Goal: Find specific page/section: Find specific page/section

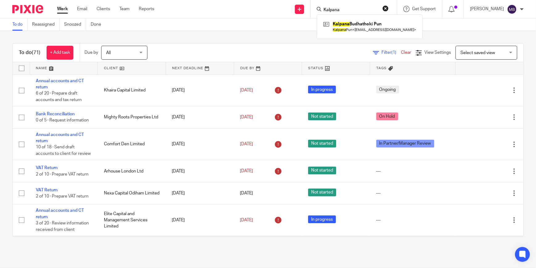
click at [353, 10] on input "Kalpana" at bounding box center [351, 10] width 56 height 6
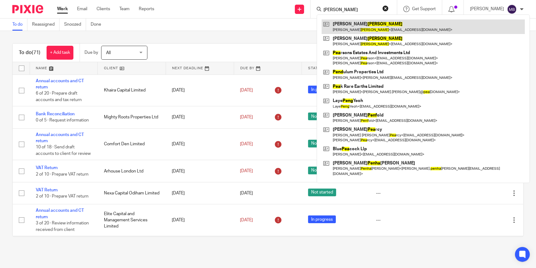
type input "pena"
click at [372, 25] on link at bounding box center [423, 26] width 203 height 14
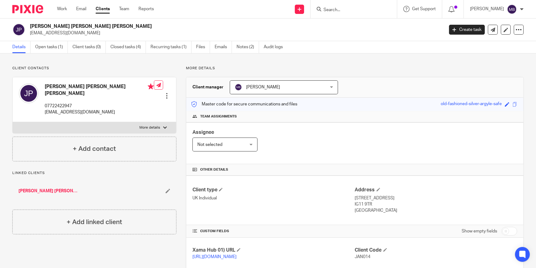
click at [328, 61] on div "Client contacts Janet Marie Manas Pena 07722422947 eduardmanas@gmail.com Edit c…" at bounding box center [268, 211] width 536 height 317
click at [33, 12] on img at bounding box center [27, 9] width 31 height 8
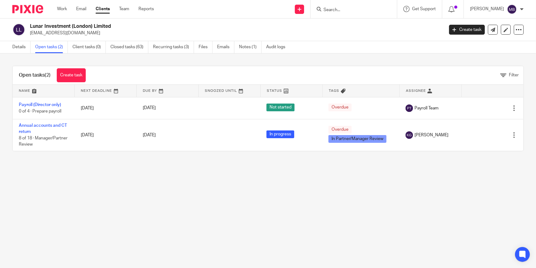
click at [34, 10] on img at bounding box center [27, 9] width 31 height 8
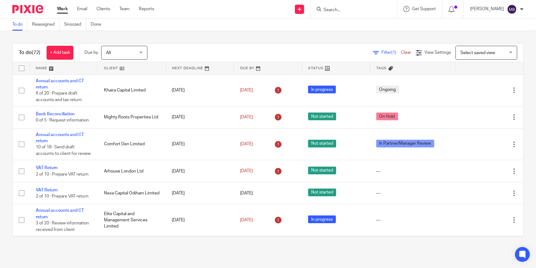
click at [324, 13] on div at bounding box center [354, 9] width 86 height 18
click at [331, 11] on input "Search" at bounding box center [351, 10] width 56 height 6
type input "D"
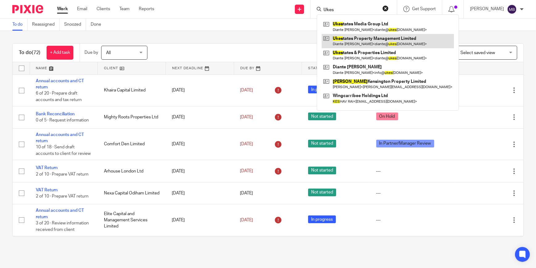
type input "Ukes"
click at [398, 45] on link at bounding box center [388, 41] width 132 height 14
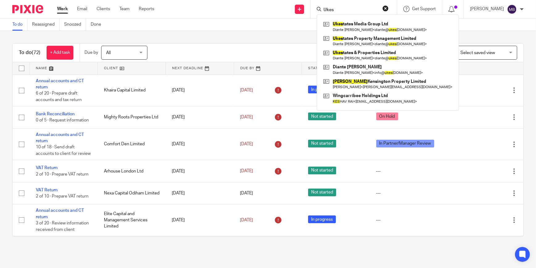
click at [31, 10] on img at bounding box center [27, 9] width 31 height 8
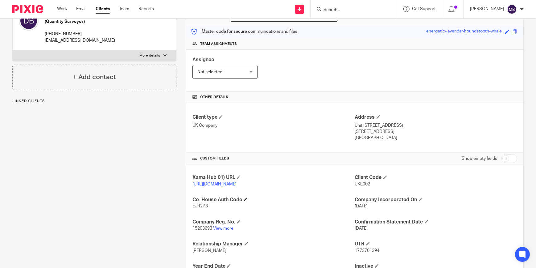
scroll to position [112, 0]
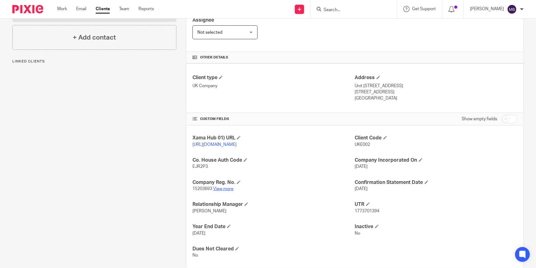
click at [227, 191] on link "View more" at bounding box center [223, 188] width 20 height 4
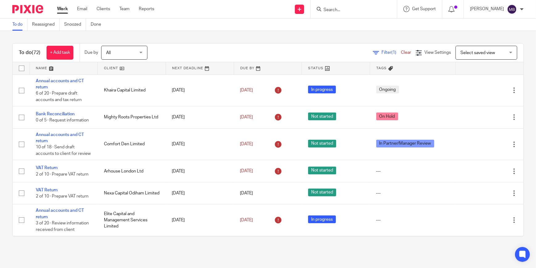
click at [357, 15] on div at bounding box center [354, 9] width 86 height 18
click at [358, 14] on div at bounding box center [354, 9] width 86 height 18
click at [358, 13] on div at bounding box center [354, 9] width 86 height 18
click at [359, 8] on input "Search" at bounding box center [351, 10] width 56 height 6
type input "Roniss"
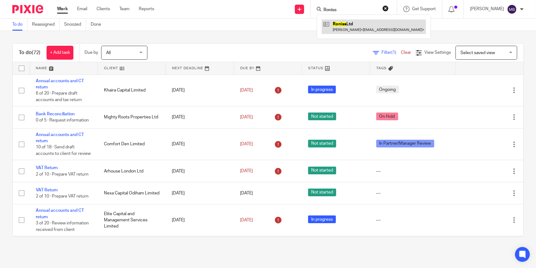
click at [380, 30] on link at bounding box center [374, 26] width 104 height 14
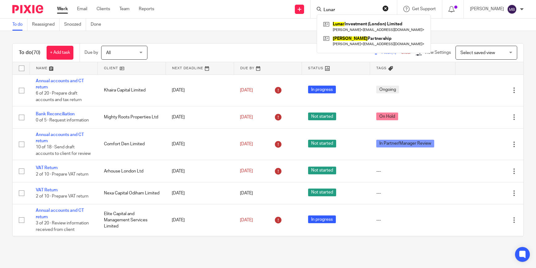
click at [341, 9] on input "Lunar" at bounding box center [351, 10] width 56 height 6
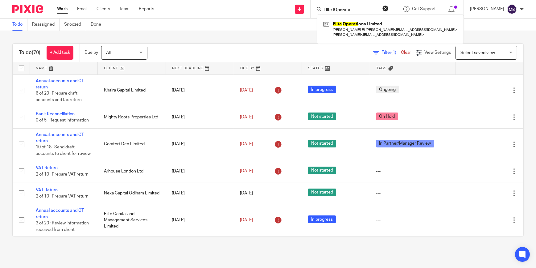
click at [336, 9] on input "Elite IOperata" at bounding box center [351, 10] width 56 height 6
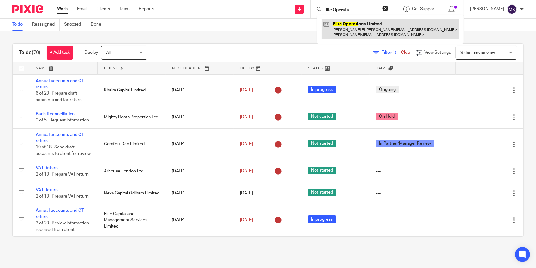
type input "Elite Operata"
click at [357, 23] on link at bounding box center [390, 28] width 137 height 19
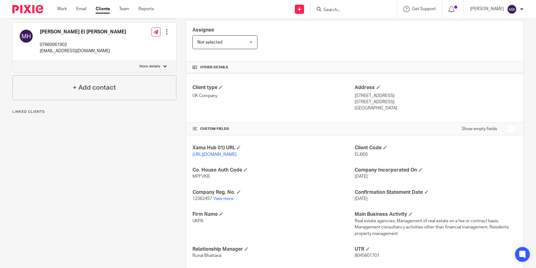
scroll to position [140, 0]
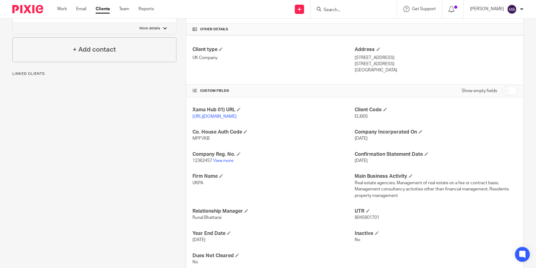
click at [233, 164] on p "12362457 View more" at bounding box center [274, 160] width 162 height 6
click at [230, 164] on p "12362457 View more" at bounding box center [274, 160] width 162 height 6
click at [229, 163] on link "View more" at bounding box center [223, 160] width 20 height 4
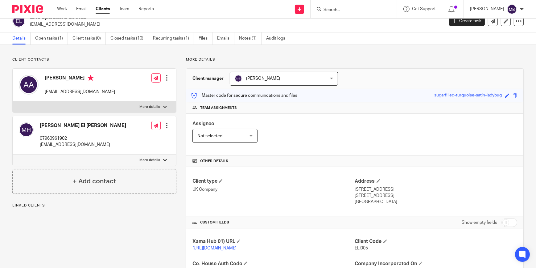
scroll to position [0, 0]
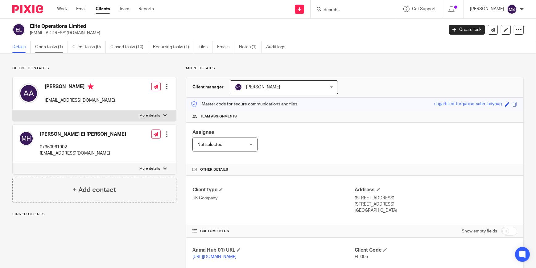
click at [52, 46] on link "Open tasks (1)" at bounding box center [51, 47] width 33 height 12
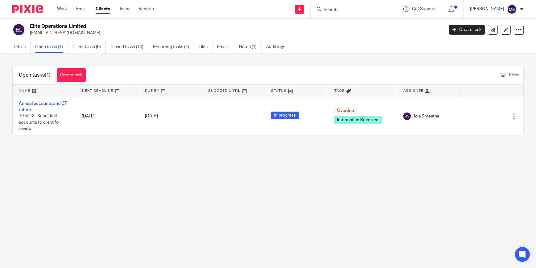
click at [179, 161] on main "Elite Operations Limited lcrawford@mercycrowd.com Create task Update from Compa…" at bounding box center [268, 134] width 536 height 268
click at [25, 6] on img at bounding box center [27, 9] width 31 height 8
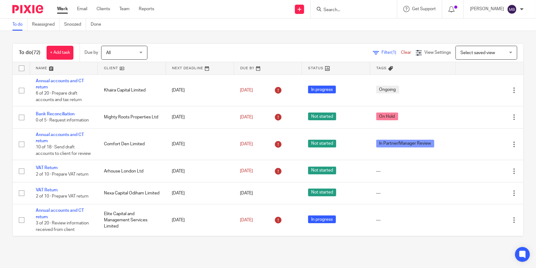
click at [340, 8] on input "Search" at bounding box center [351, 10] width 56 height 6
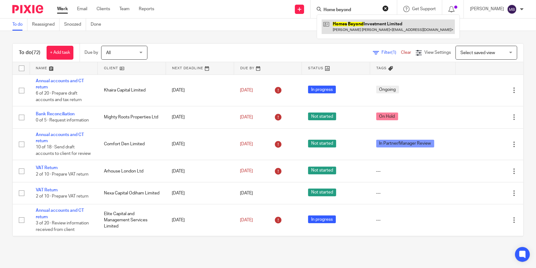
type input "Home beyond"
click at [395, 33] on link at bounding box center [388, 26] width 133 height 14
